Goal: Information Seeking & Learning: Learn about a topic

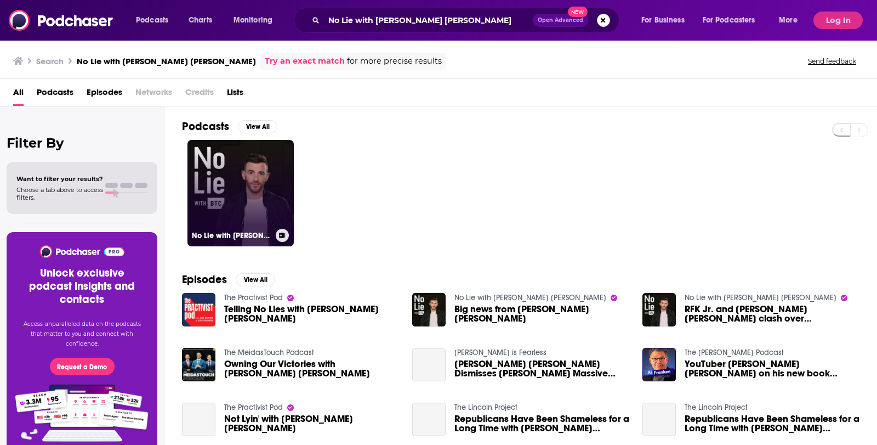
click at [258, 187] on link "No Lie with [PERSON_NAME] [PERSON_NAME]" at bounding box center [240, 193] width 106 height 106
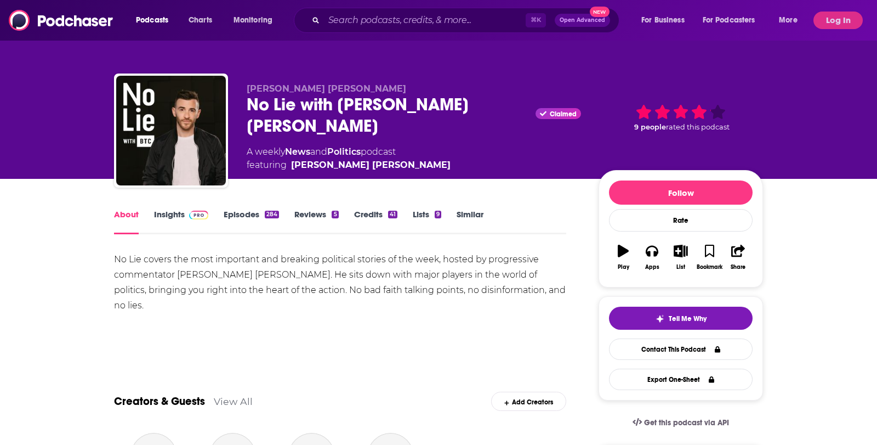
click at [179, 219] on link "Insights" at bounding box center [181, 221] width 54 height 25
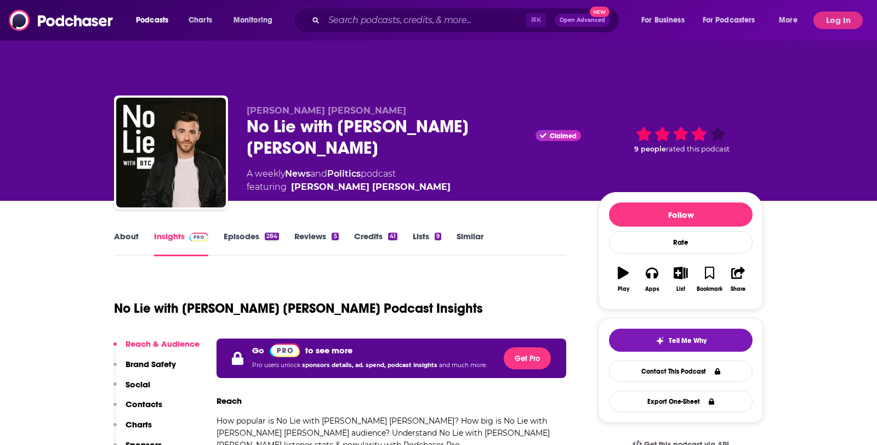
scroll to position [205, 0]
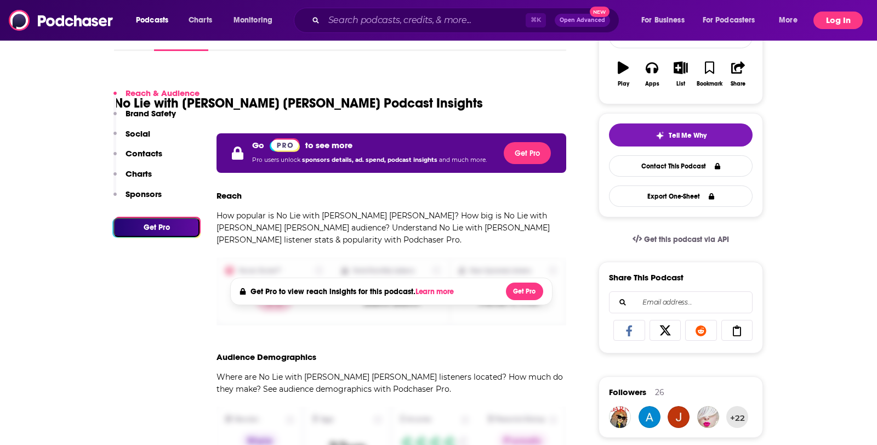
click at [834, 20] on button "Log In" at bounding box center [837, 21] width 49 height 18
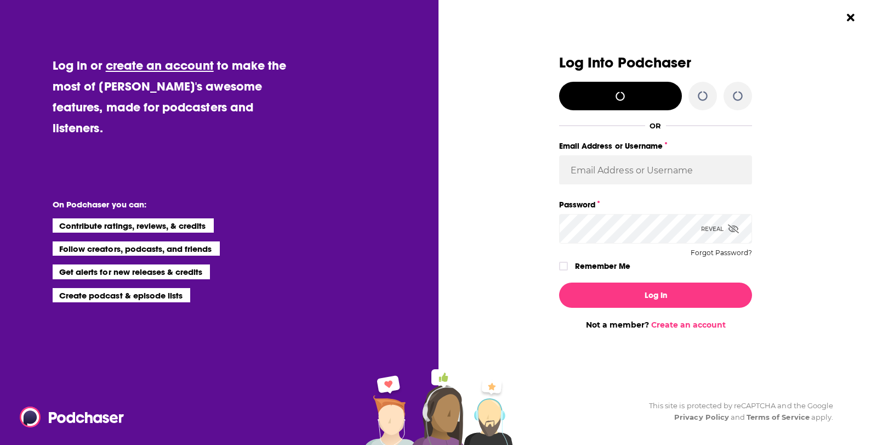
scroll to position [0, 0]
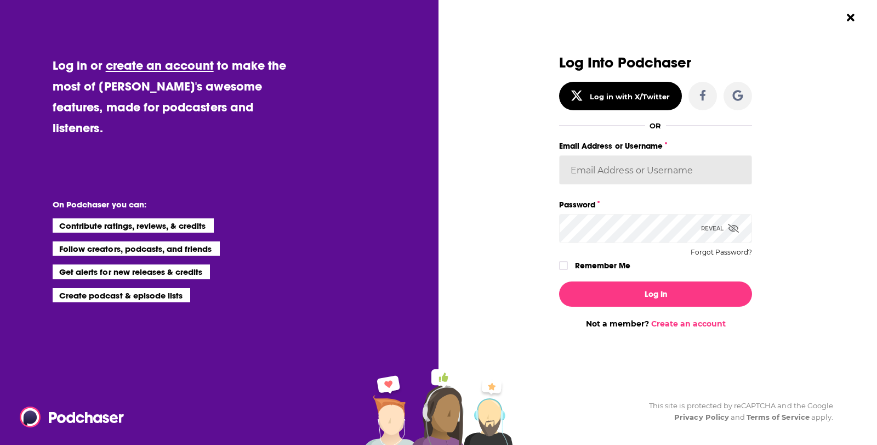
click at [600, 180] on input "Email Address or Username" at bounding box center [655, 170] width 193 height 30
type input "[EMAIL_ADDRESS][DOMAIN_NAME]"
